Goal: Information Seeking & Learning: Learn about a topic

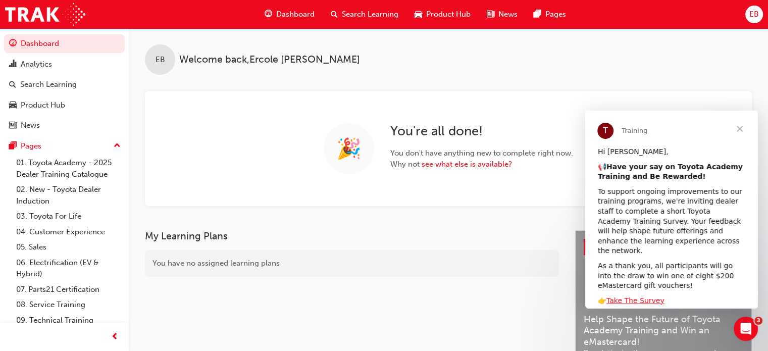
click at [380, 12] on span "Search Learning" at bounding box center [370, 15] width 57 height 12
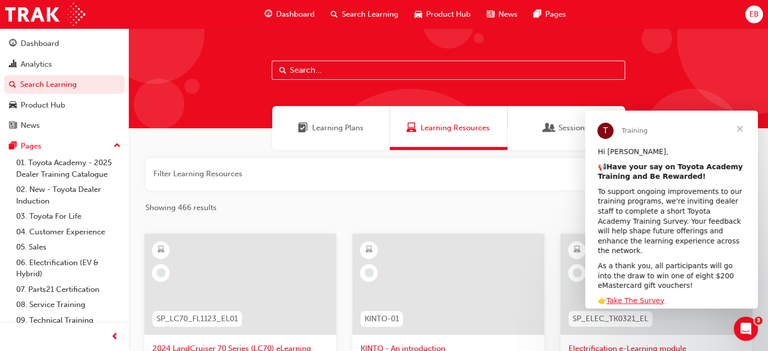
click at [358, 69] on input "text" at bounding box center [448, 70] width 353 height 19
type input "HLTray"
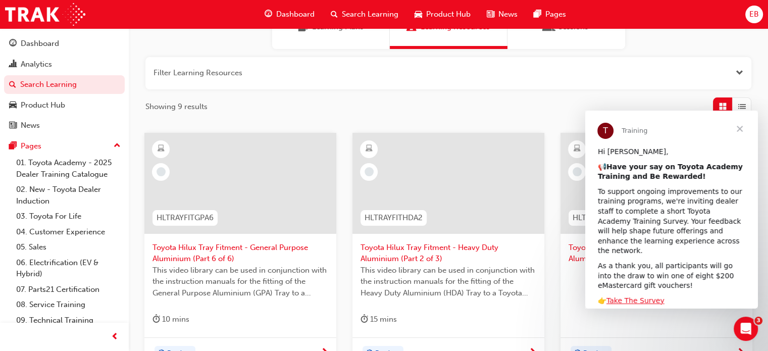
scroll to position [151, 0]
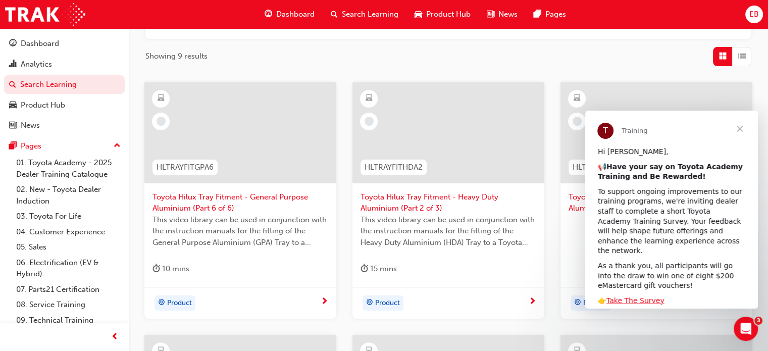
click at [742, 128] on span "Close" at bounding box center [739, 129] width 36 height 36
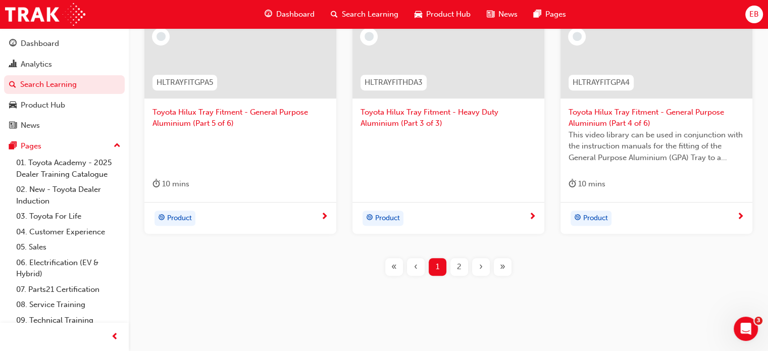
scroll to position [495, 0]
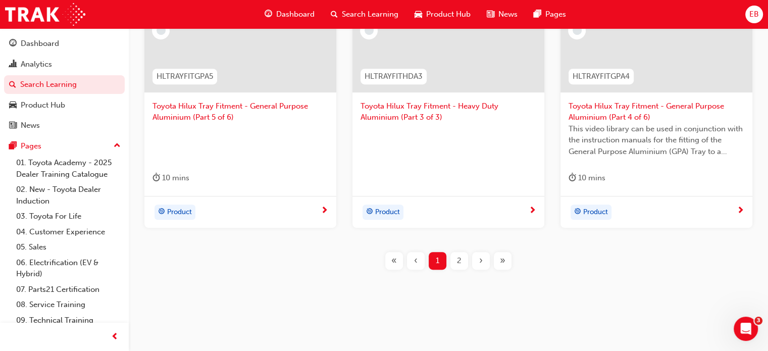
click at [460, 259] on span "2" at bounding box center [459, 261] width 5 height 12
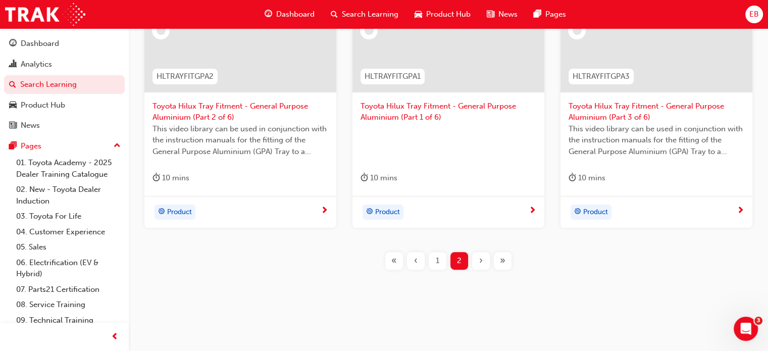
click at [392, 104] on span "Toyota Hilux Tray Fitment - General Purpose Aluminium (Part 1 of 6)" at bounding box center [448, 111] width 176 height 23
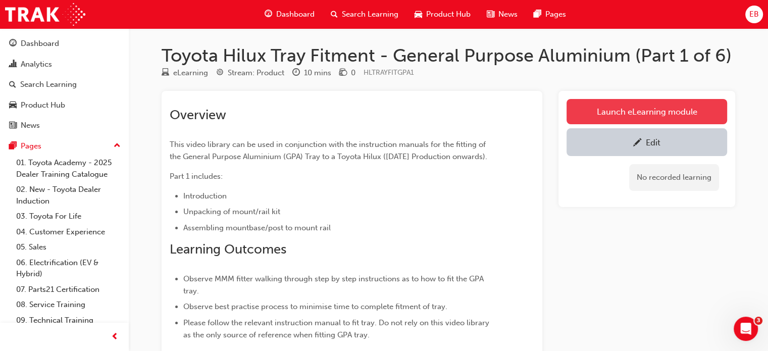
click at [644, 116] on link "Launch eLearning module" at bounding box center [646, 111] width 161 height 25
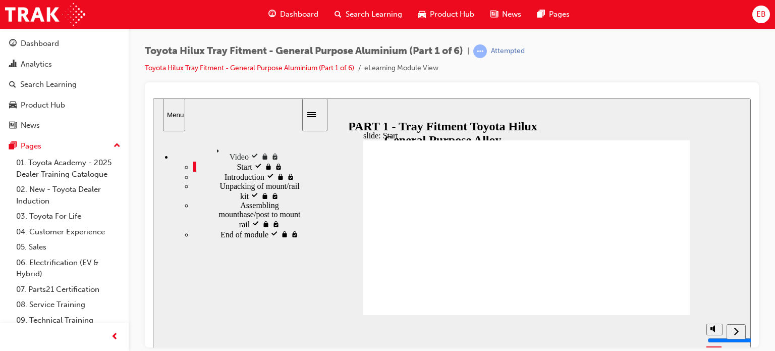
click at [317, 330] on rect "play/pause" at bounding box center [318, 326] width 2 height 7
drag, startPoint x: 410, startPoint y: 334, endPoint x: 404, endPoint y: 334, distance: 6.1
click at [404, 334] on div "playback controls" at bounding box center [494, 329] width 328 height 11
click at [315, 331] on icon "play/pause" at bounding box center [318, 327] width 7 height 8
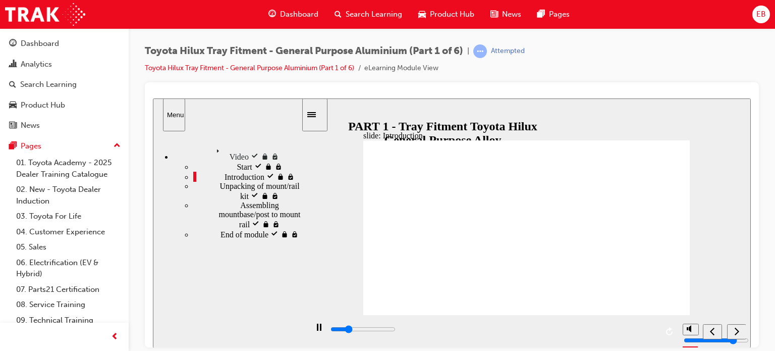
click at [313, 331] on div "play/pause" at bounding box center [318, 331] width 17 height 17
drag, startPoint x: 411, startPoint y: 332, endPoint x: 404, endPoint y: 332, distance: 7.6
click at [404, 332] on div "playback controls" at bounding box center [494, 329] width 328 height 11
click at [315, 331] on icon "play/pause" at bounding box center [318, 327] width 7 height 8
click at [317, 330] on icon "play/pause" at bounding box center [319, 326] width 5 height 7
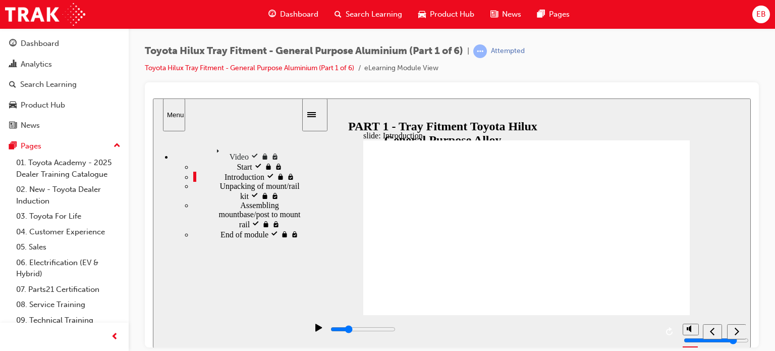
click at [315, 331] on icon "play/pause" at bounding box center [318, 327] width 7 height 8
click at [396, 330] on input "slide progress" at bounding box center [363, 329] width 65 height 8
click at [387, 330] on input "slide progress" at bounding box center [363, 329] width 65 height 8
click at [371, 331] on input "slide progress" at bounding box center [363, 329] width 65 height 8
type input "32900"
